Goal: Task Accomplishment & Management: Manage account settings

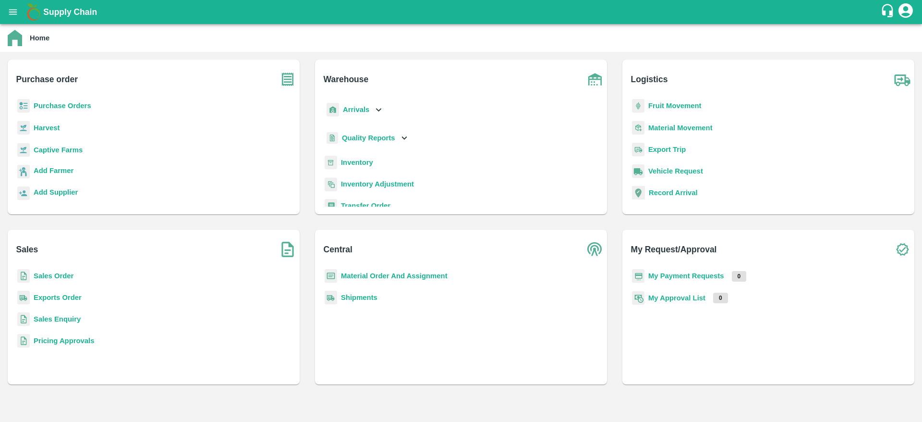
click at [65, 111] on div "Purchase Orders" at bounding box center [153, 110] width 277 height 22
click at [66, 109] on b "Purchase Orders" at bounding box center [63, 106] width 58 height 8
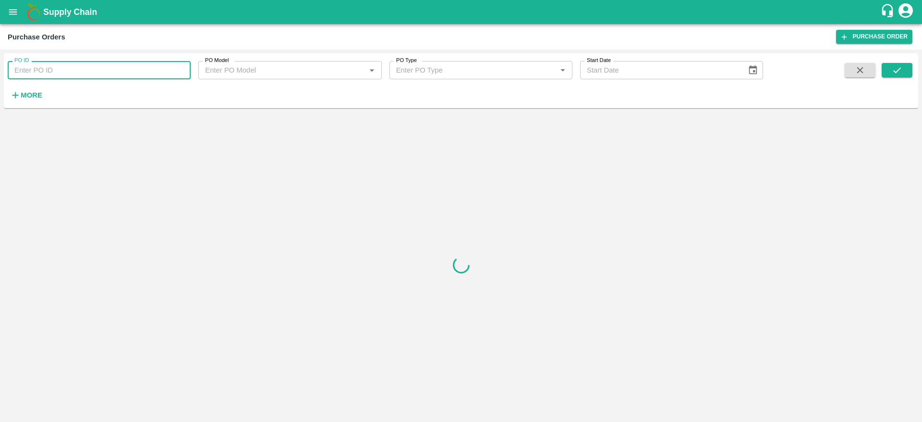
click at [35, 63] on input "PO ID" at bounding box center [99, 70] width 183 height 18
click at [23, 95] on strong "More" at bounding box center [32, 95] width 22 height 8
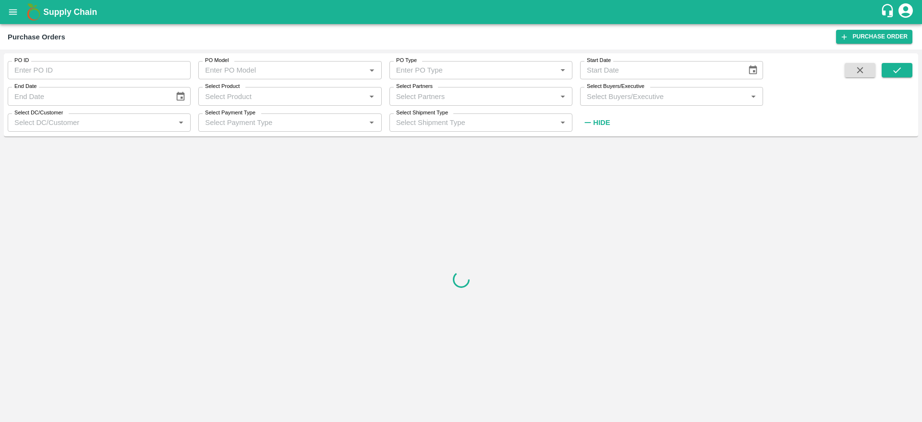
click at [619, 91] on input "Select Buyers/Executive" at bounding box center [663, 96] width 161 height 12
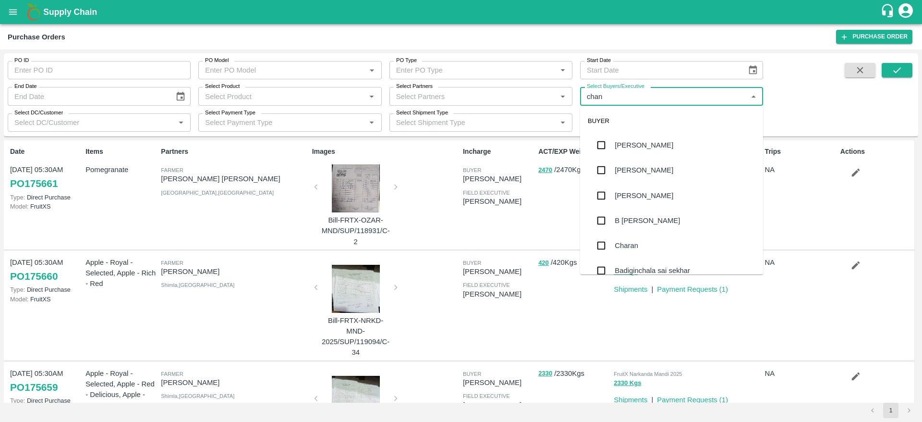
type input "chand"
click at [644, 137] on div "B Chandra Sekhar" at bounding box center [671, 145] width 183 height 25
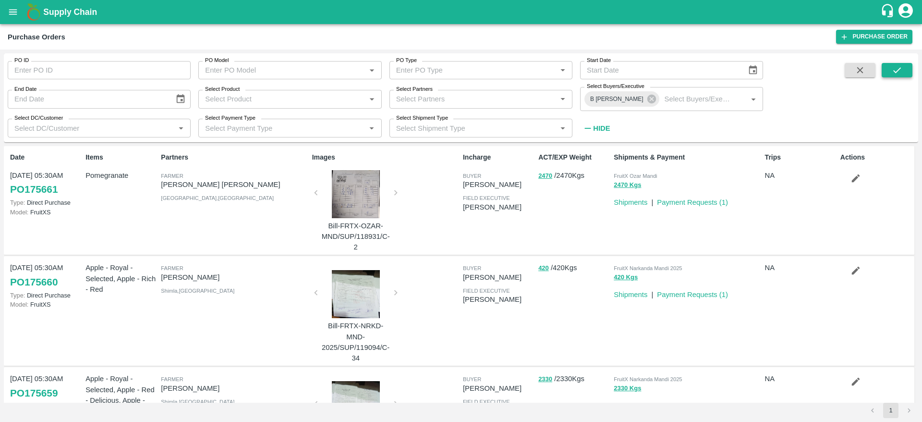
drag, startPoint x: 905, startPoint y: 62, endPoint x: 901, endPoint y: 69, distance: 7.7
click at [901, 69] on div "PO ID PO ID PO Model PO Model   * PO Type PO Type   * Start Date Start Date End…" at bounding box center [461, 97] width 914 height 81
click at [901, 69] on icon "submit" at bounding box center [897, 70] width 11 height 11
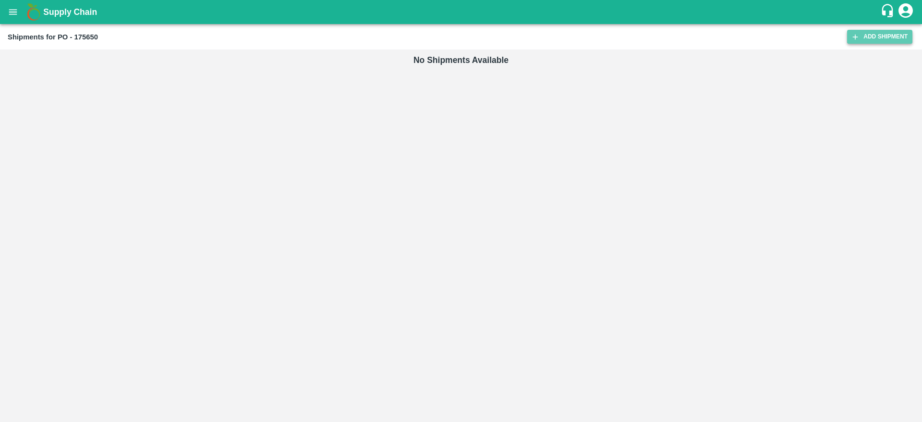
click at [856, 36] on icon at bounding box center [855, 36] width 5 height 5
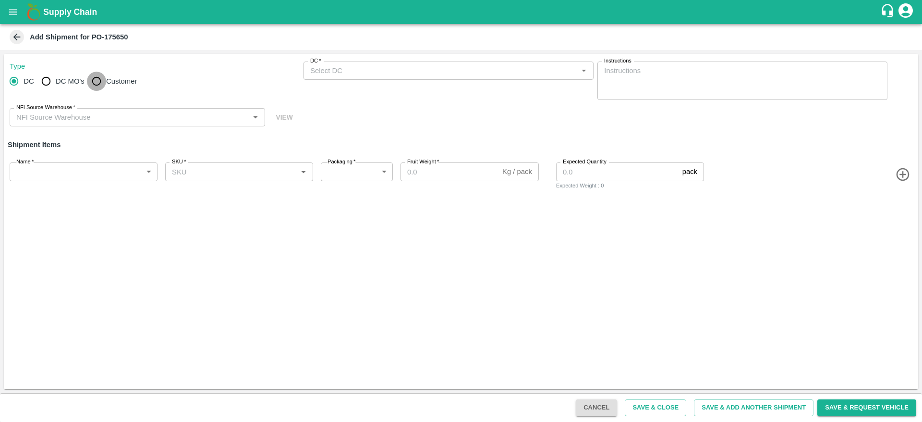
click at [102, 84] on input "Customer" at bounding box center [96, 81] width 19 height 19
radio input "true"
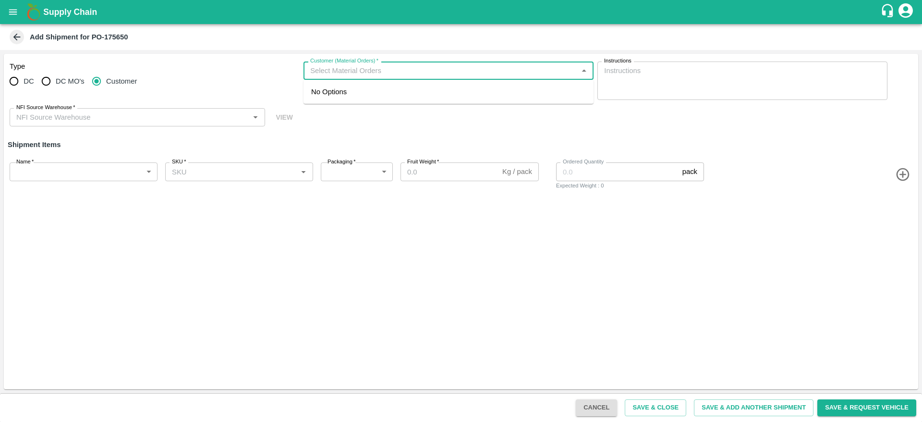
click at [419, 68] on input "Customer (Material Orders)   *" at bounding box center [440, 70] width 268 height 12
type input "604715"
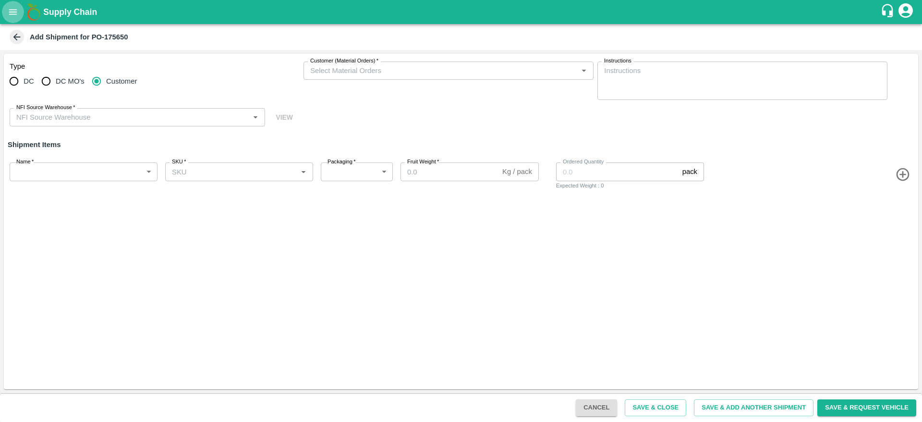
click at [15, 12] on icon "open drawer" at bounding box center [13, 11] width 8 height 5
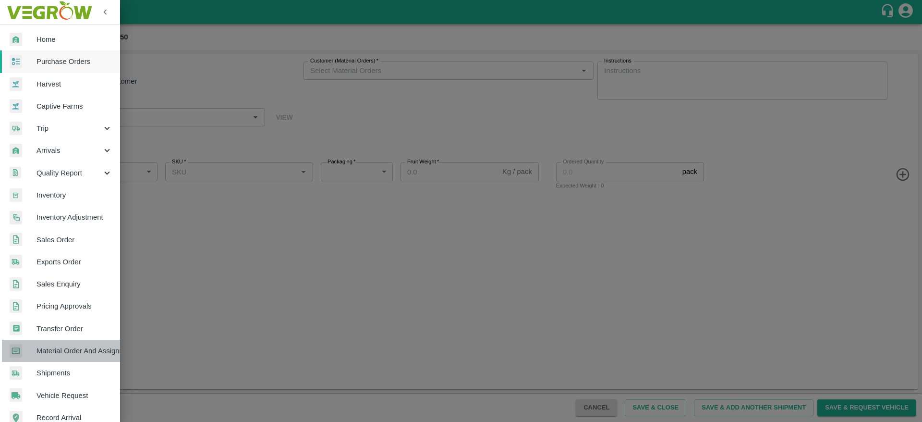
click at [73, 349] on span "Material Order And Assignment" at bounding box center [74, 350] width 76 height 11
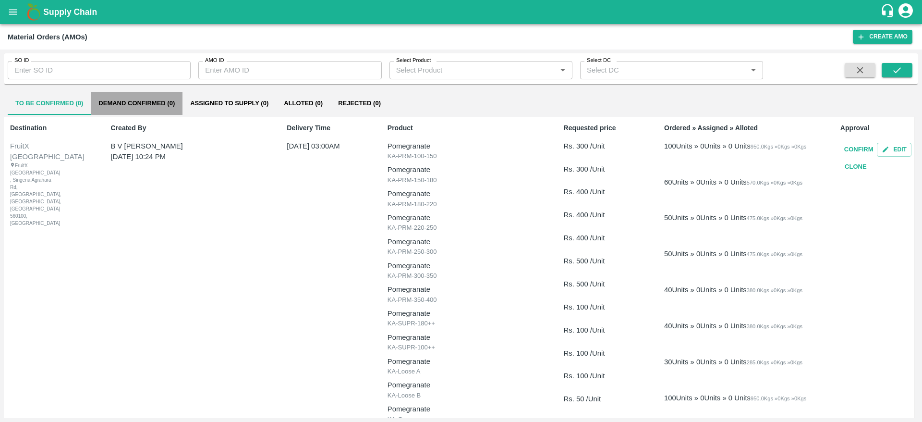
click at [170, 104] on button "Demand Confirmed (0)" at bounding box center [137, 103] width 92 height 23
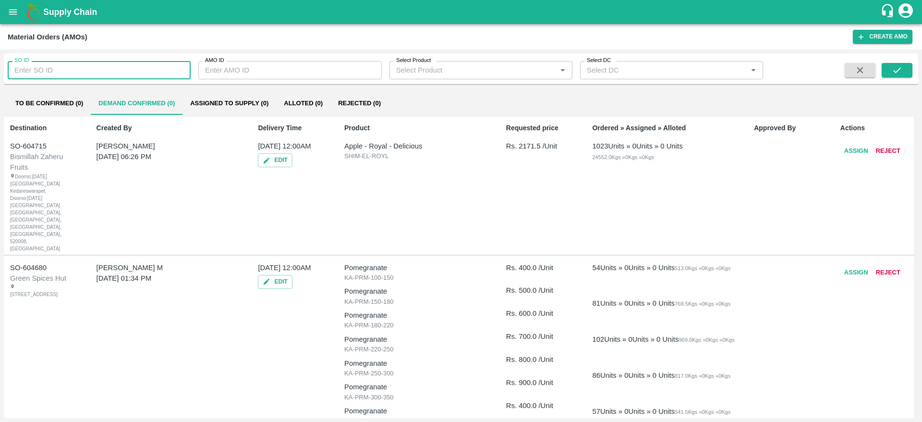
click at [104, 69] on input "SO ID" at bounding box center [99, 70] width 183 height 18
click at [892, 72] on icon "submit" at bounding box center [897, 70] width 11 height 11
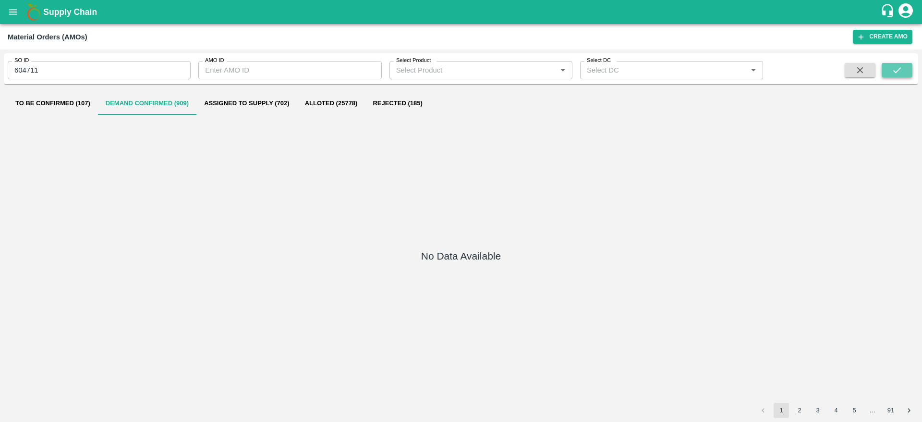
click at [900, 72] on icon "submit" at bounding box center [897, 70] width 11 height 11
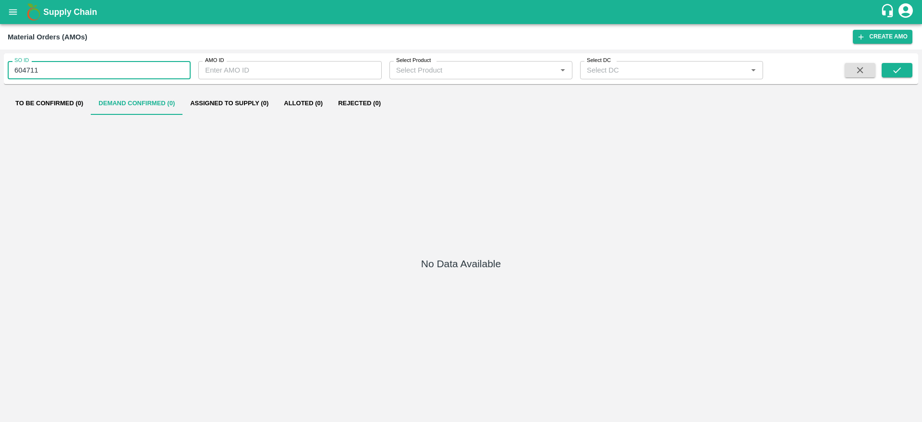
click at [63, 71] on input "604711" at bounding box center [99, 70] width 183 height 18
type input "604715"
click at [904, 71] on button "submit" at bounding box center [897, 70] width 31 height 14
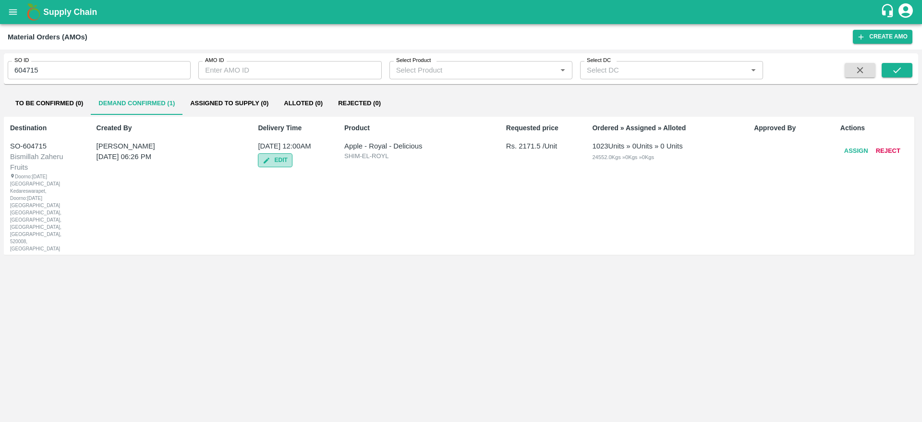
click at [278, 160] on button "Edit" at bounding box center [275, 160] width 34 height 14
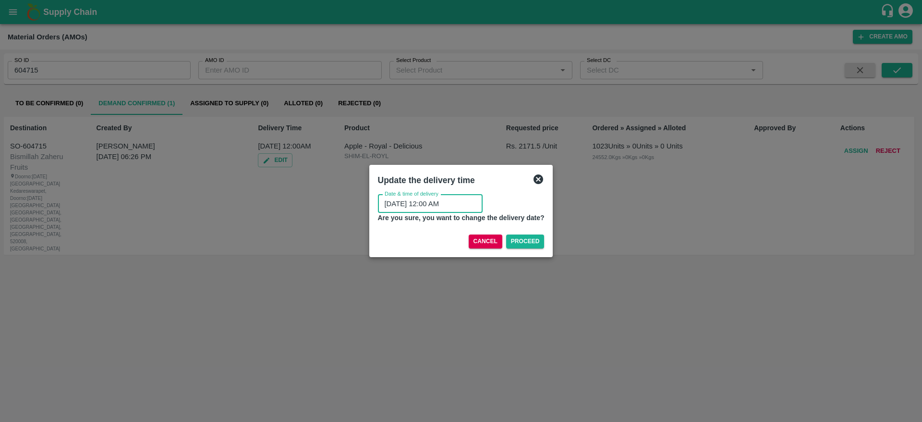
click at [431, 202] on input "[DATE] 12:00 AM" at bounding box center [427, 203] width 98 height 18
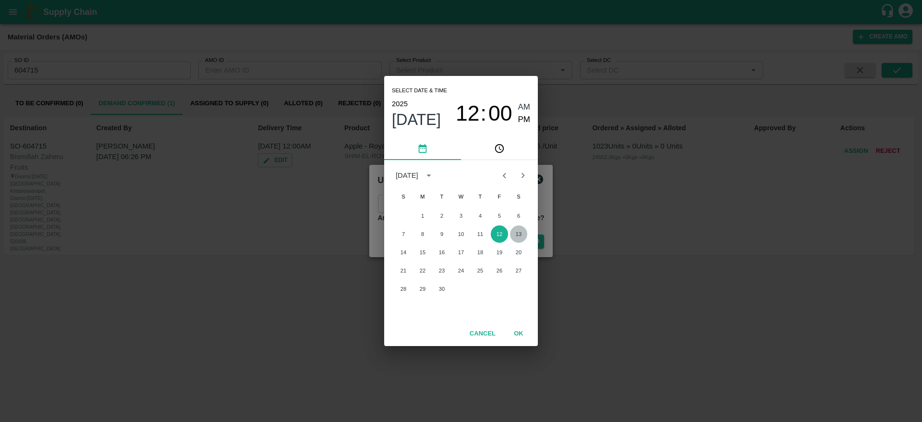
click at [521, 235] on button "13" at bounding box center [518, 233] width 17 height 17
type input "[DATE] 12:00 AM"
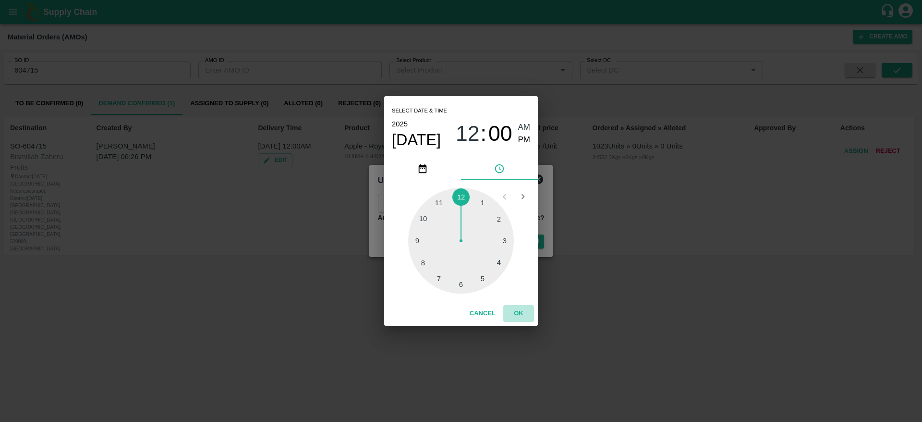
click at [518, 312] on button "OK" at bounding box center [518, 313] width 31 height 17
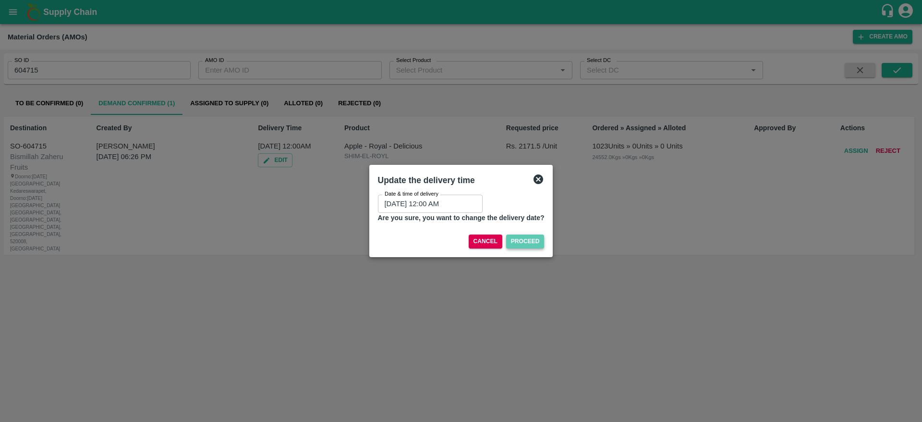
click at [529, 242] on button "Proceed" at bounding box center [525, 241] width 38 height 14
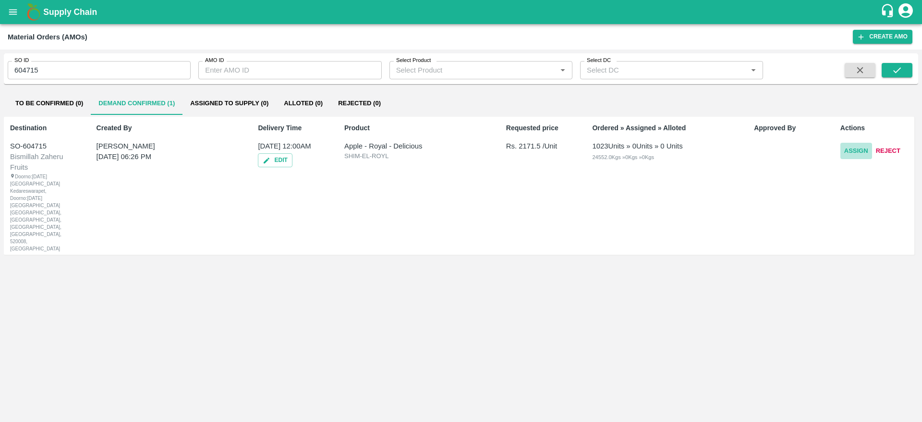
click at [855, 147] on button "Assign" at bounding box center [856, 151] width 32 height 17
